Goal: Entertainment & Leisure: Consume media (video, audio)

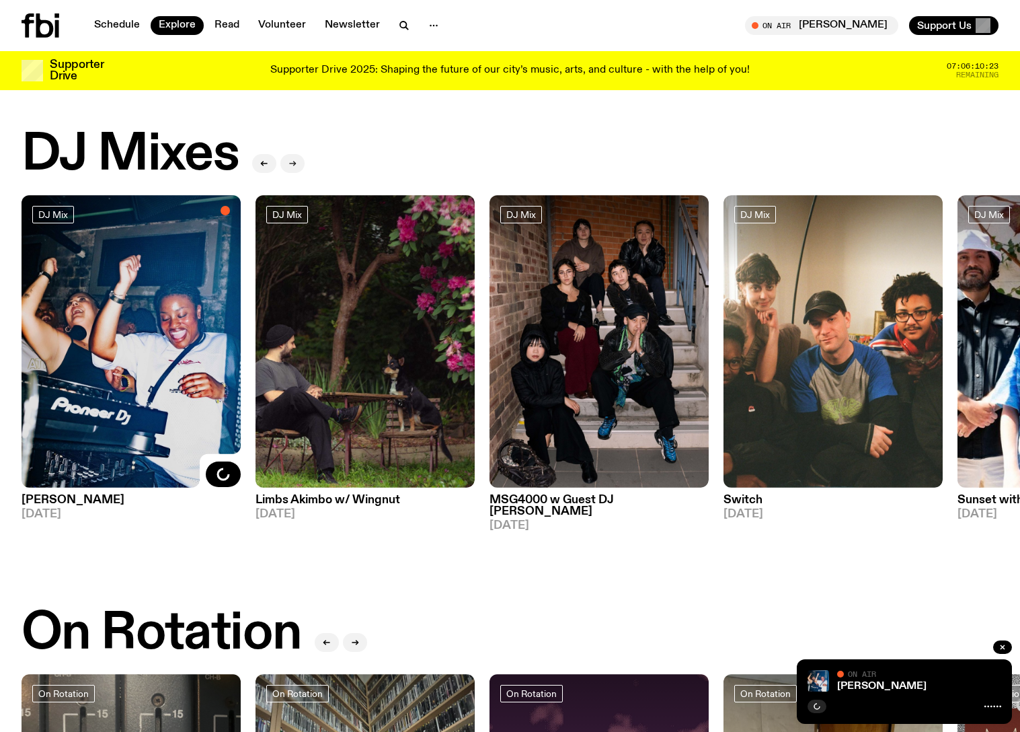
click at [295, 166] on icon "button" at bounding box center [293, 163] width 8 height 8
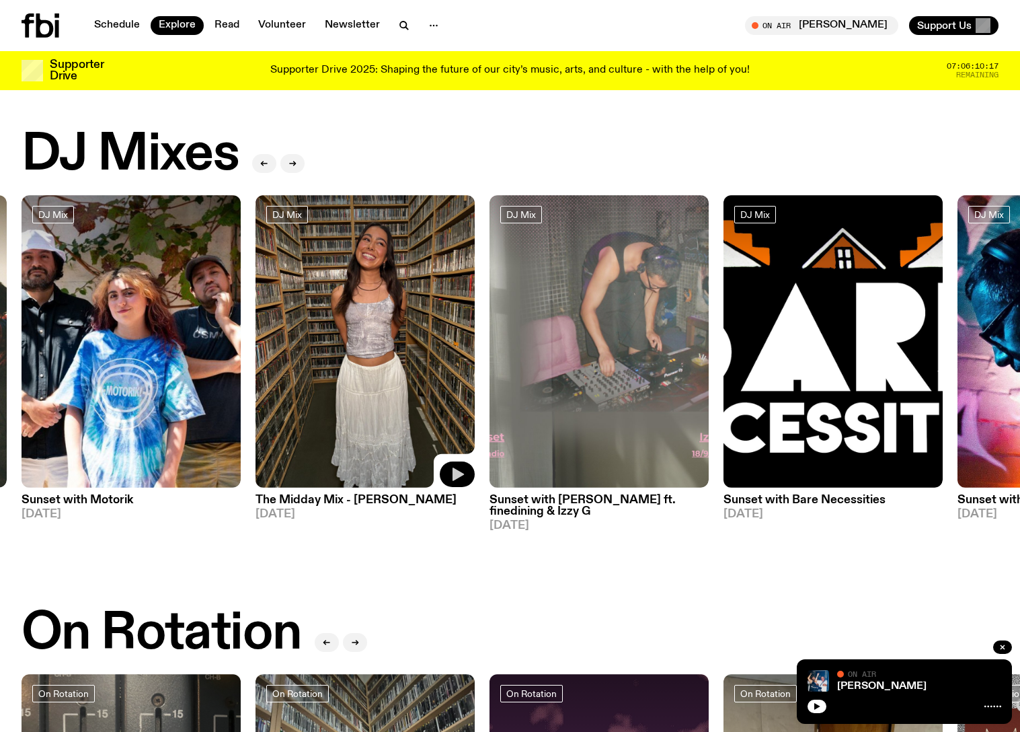
click at [457, 475] on icon "button" at bounding box center [458, 473] width 11 height 13
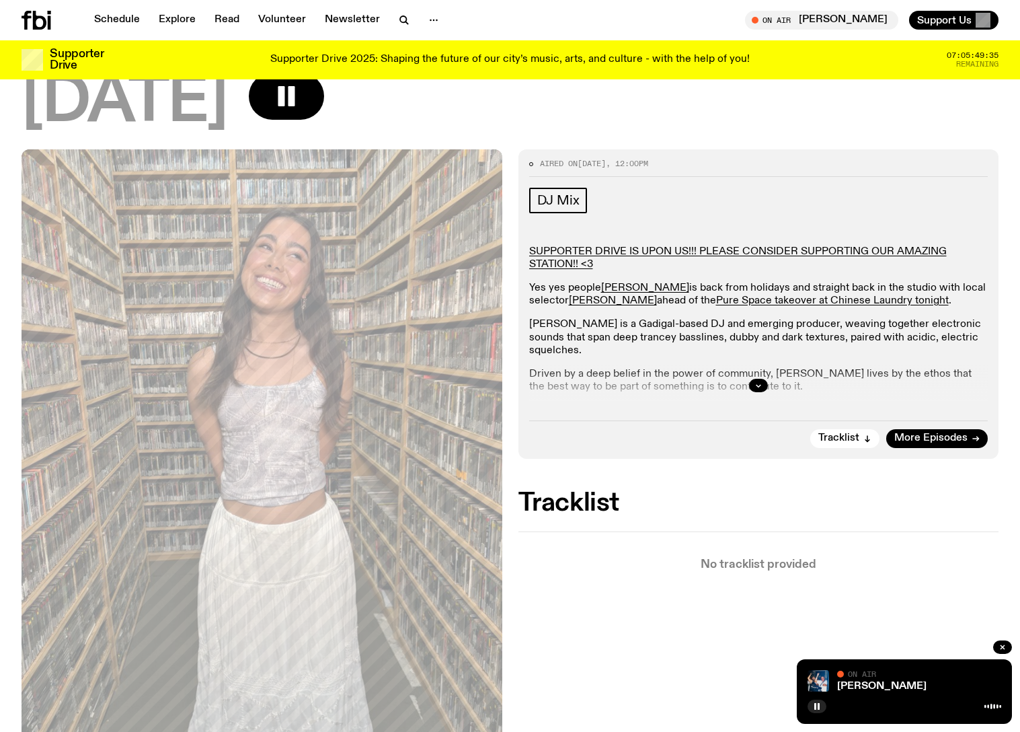
scroll to position [216, 0]
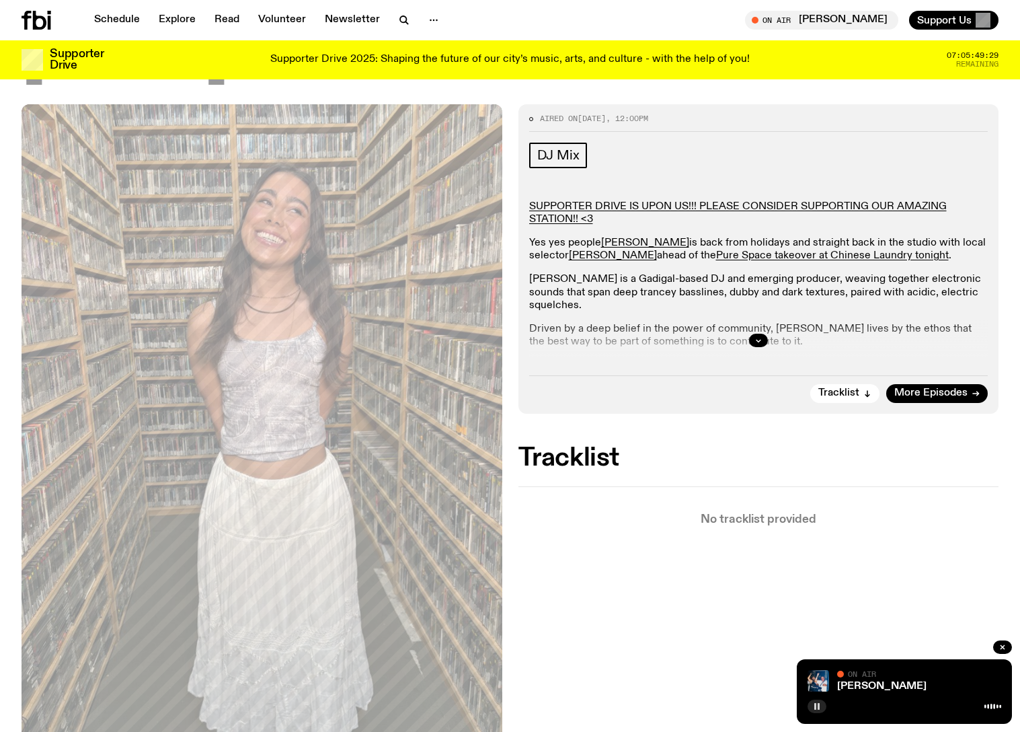
click at [814, 706] on icon "button" at bounding box center [817, 706] width 8 height 8
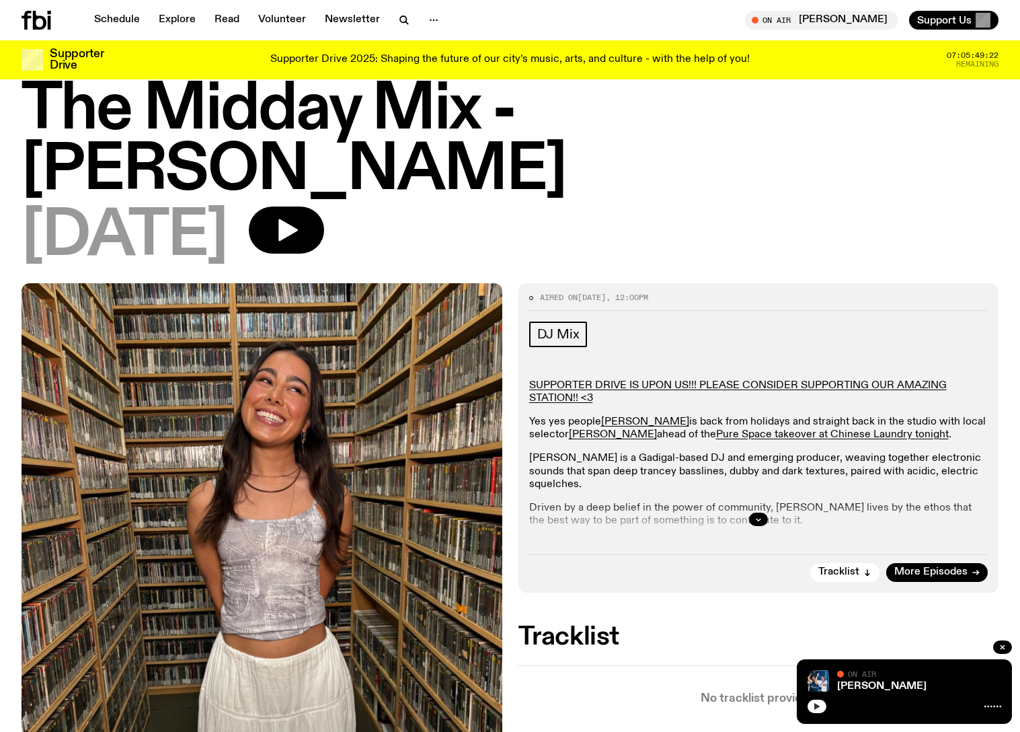
scroll to position [0, 0]
